Goal: Communication & Community: Share content

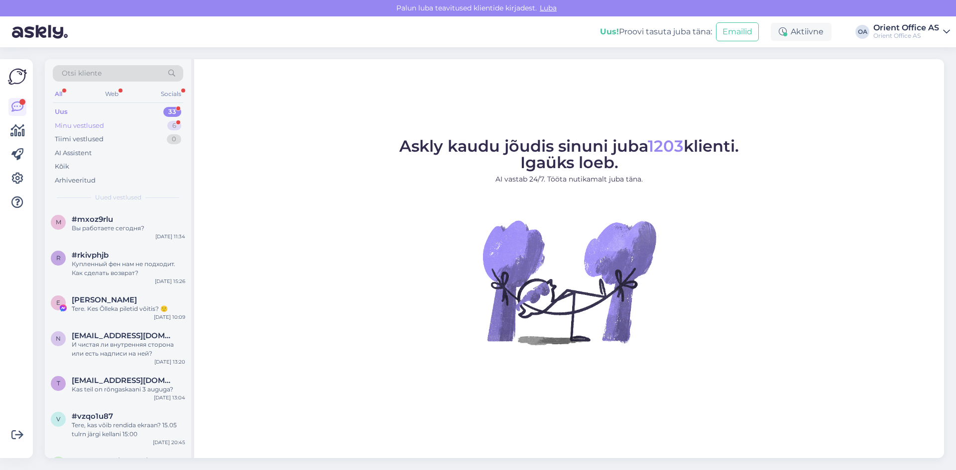
click at [93, 124] on div "Minu vestlused" at bounding box center [79, 126] width 49 height 10
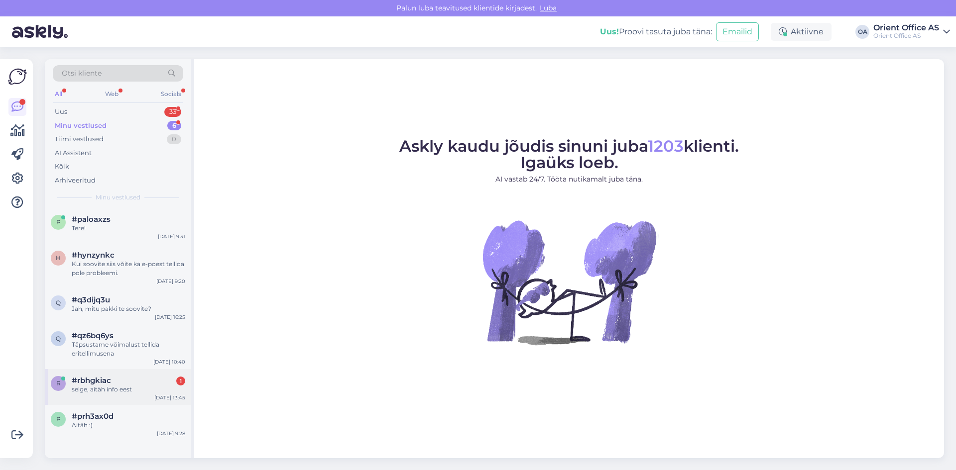
click at [117, 389] on div "selge, aitäh info eest" at bounding box center [129, 389] width 114 height 9
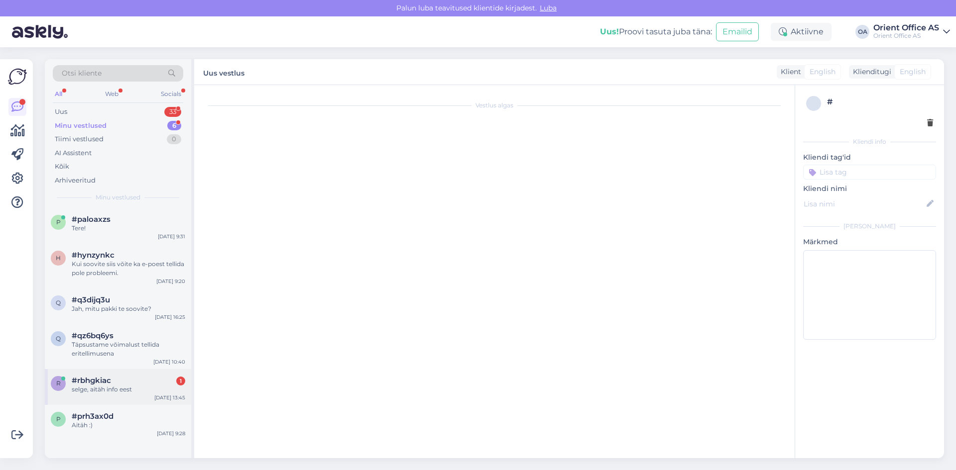
scroll to position [1276, 0]
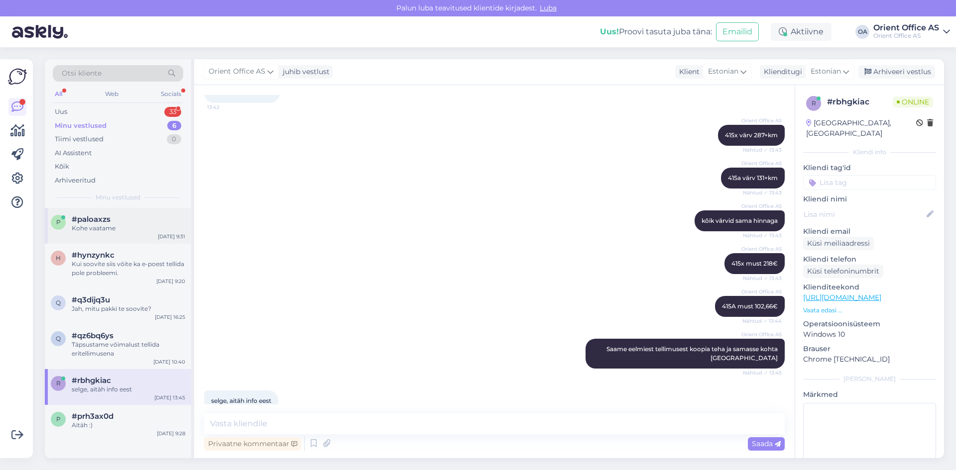
click at [132, 228] on div "Kohe vaatame" at bounding box center [129, 228] width 114 height 9
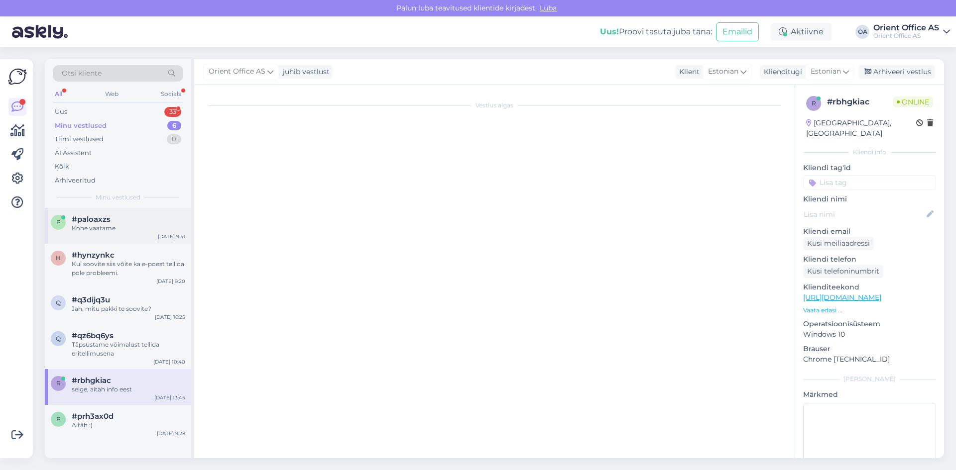
scroll to position [0, 0]
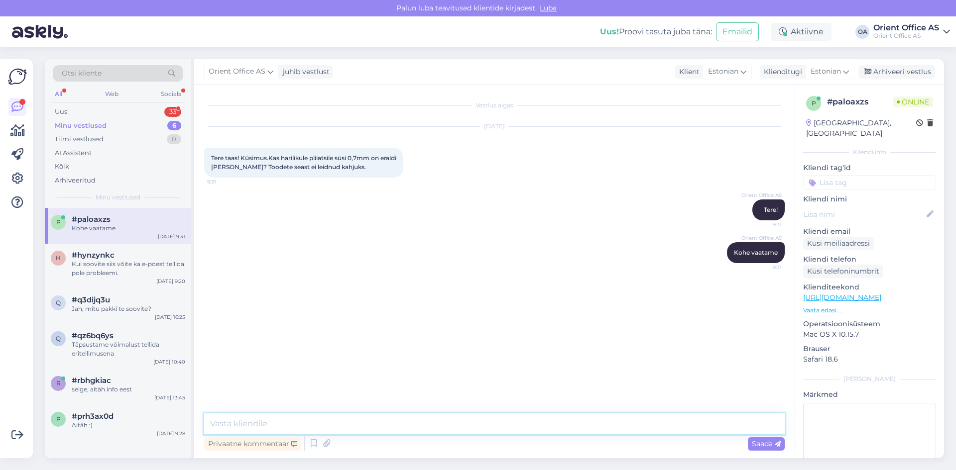
click at [283, 419] on textarea at bounding box center [494, 424] width 581 height 21
paste textarea "[URL][DOMAIN_NAME]"
type textarea "[URL][DOMAIN_NAME]"
click at [768, 446] on span "Saada" at bounding box center [766, 444] width 29 height 9
click at [290, 420] on textarea at bounding box center [494, 424] width 581 height 21
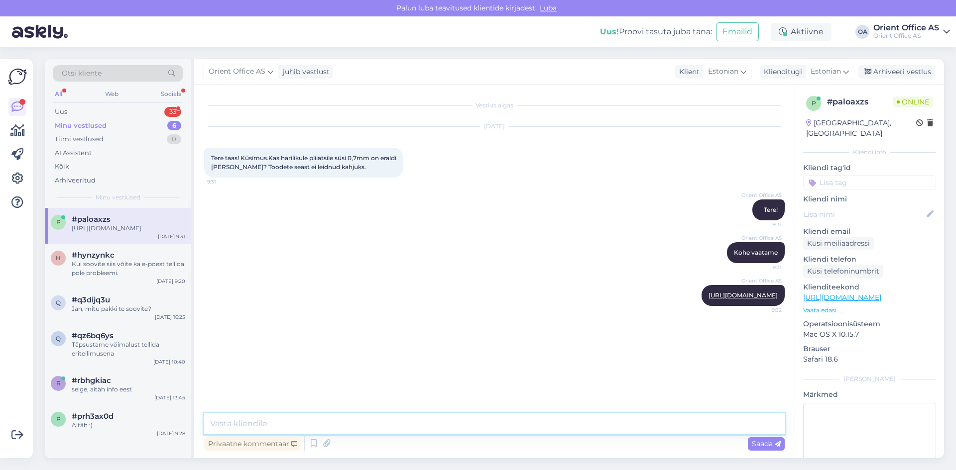
paste textarea "[URL][DOMAIN_NAME]"
type textarea "[URL][DOMAIN_NAME]"
drag, startPoint x: 512, startPoint y: 433, endPoint x: 171, endPoint y: 434, distance: 341.5
click at [171, 434] on div "Otsi kliente All Web Socials Uus 33 Minu vestlused 6 Tiimi vestlused 0 AI Assis…" at bounding box center [494, 258] width 899 height 399
